Goal: Navigation & Orientation: Find specific page/section

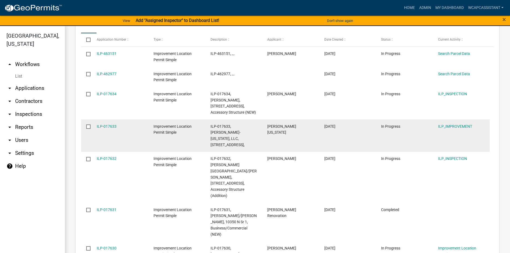
scroll to position [6, 0]
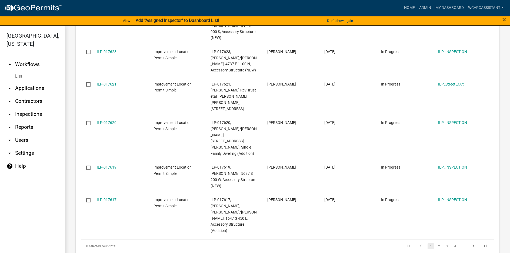
scroll to position [324, 0]
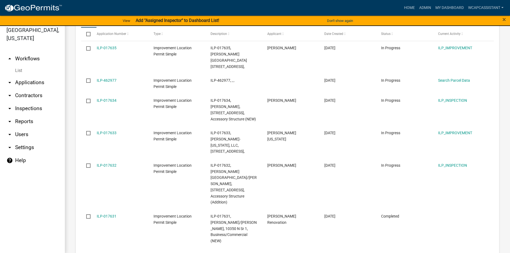
scroll to position [6, 0]
